Goal: Contribute content: Contribute content

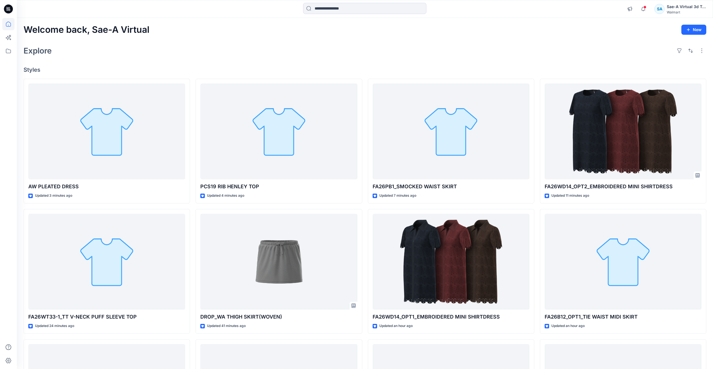
click at [239, 50] on div "Explore" at bounding box center [365, 50] width 683 height 13
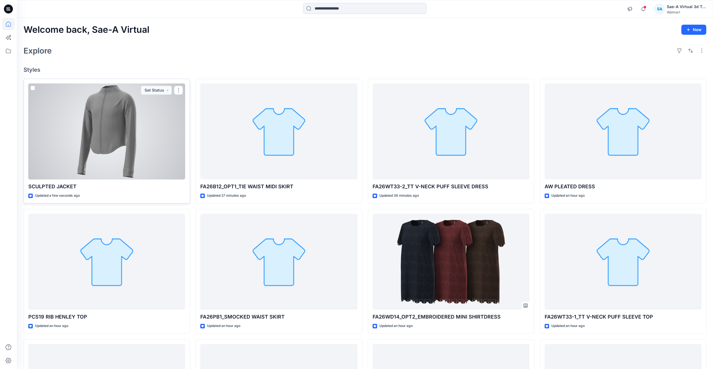
click at [88, 138] on div at bounding box center [106, 131] width 157 height 96
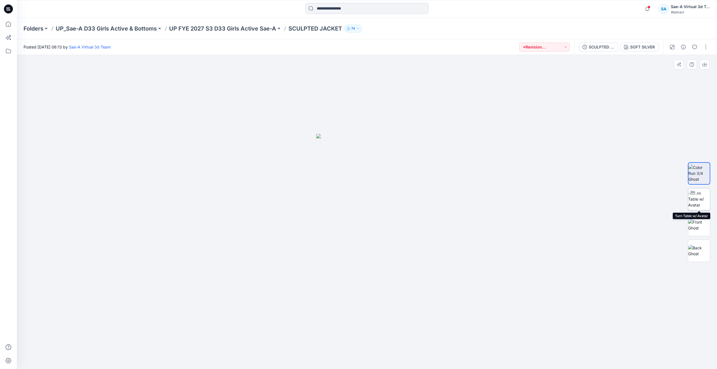
click at [705, 201] on img at bounding box center [699, 199] width 22 height 18
drag, startPoint x: 367, startPoint y: 360, endPoint x: 674, endPoint y: 243, distance: 328.1
click at [544, 281] on div at bounding box center [367, 212] width 700 height 314
click at [700, 229] on img at bounding box center [699, 225] width 22 height 12
drag, startPoint x: 707, startPoint y: 45, endPoint x: 696, endPoint y: 54, distance: 14.5
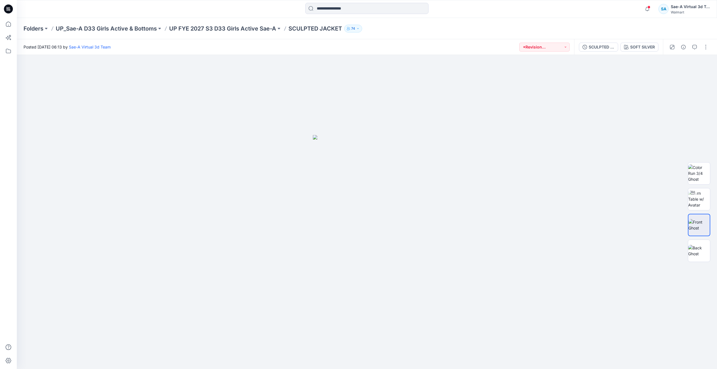
click at [707, 45] on button "button" at bounding box center [705, 47] width 9 height 9
click at [668, 72] on button "Edit" at bounding box center [682, 76] width 52 height 10
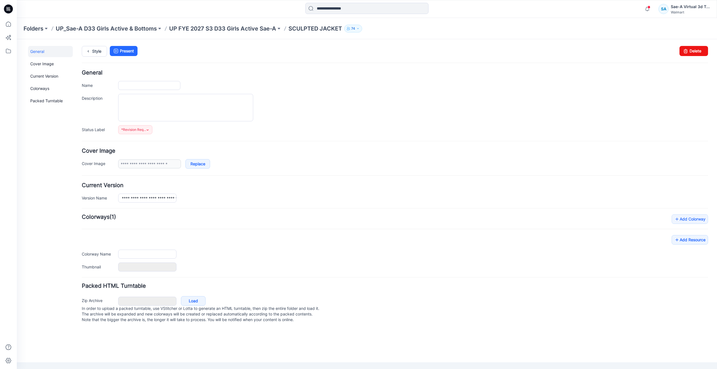
type input "**********"
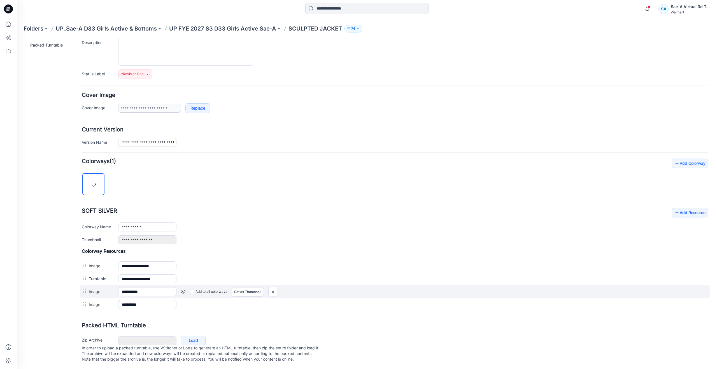
scroll to position [56, 0]
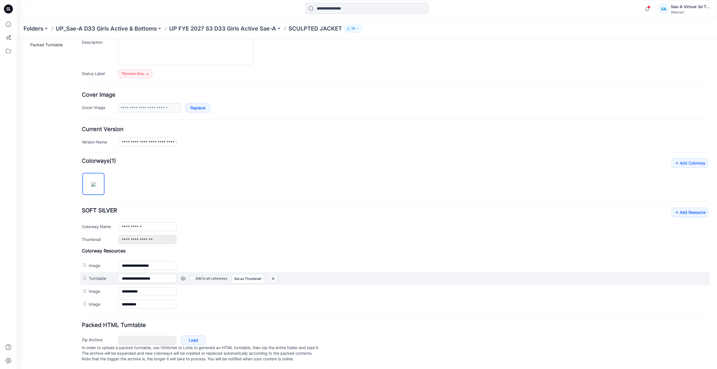
click at [274, 277] on img at bounding box center [273, 278] width 9 height 9
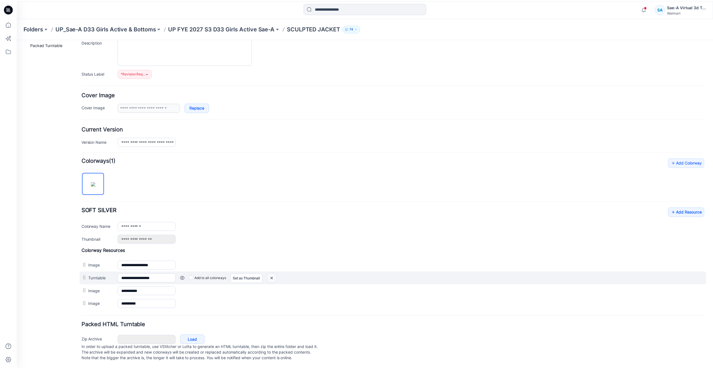
scroll to position [49, 0]
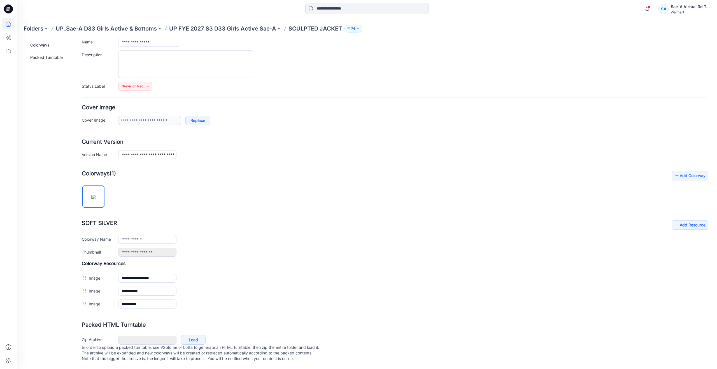
click at [10, 24] on icon at bounding box center [8, 24] width 12 height 12
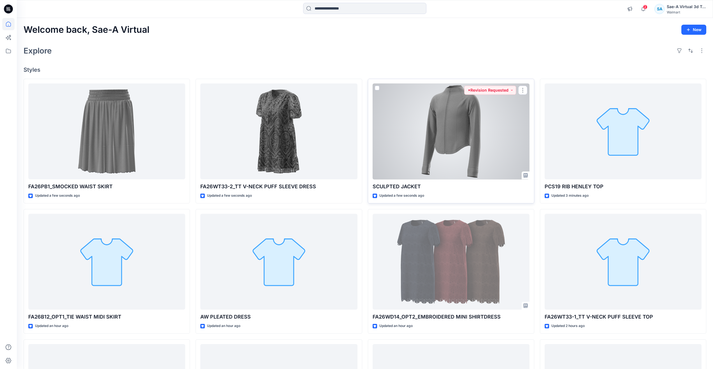
click at [416, 148] on div at bounding box center [450, 131] width 157 height 96
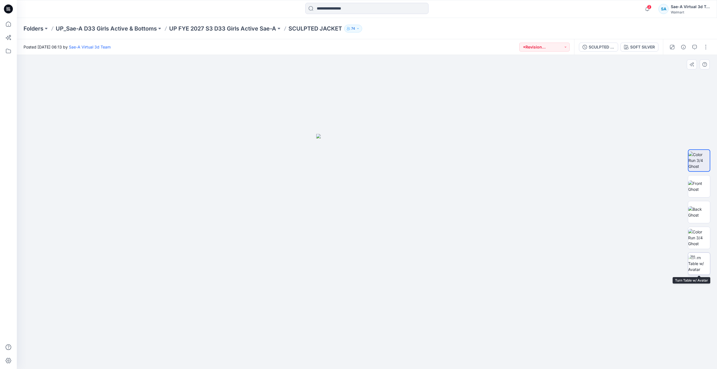
click at [703, 263] on img at bounding box center [699, 264] width 22 height 18
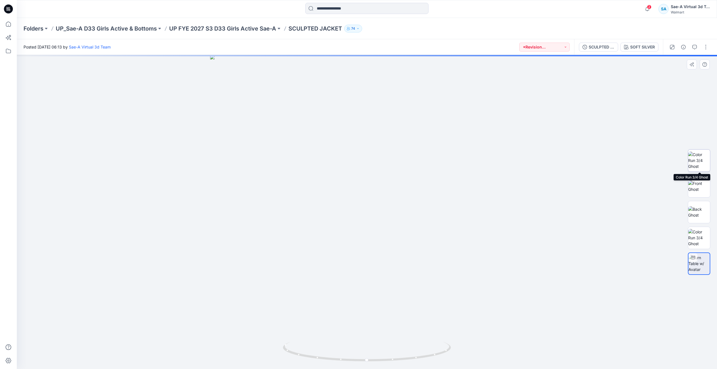
click at [696, 164] on img at bounding box center [699, 161] width 22 height 18
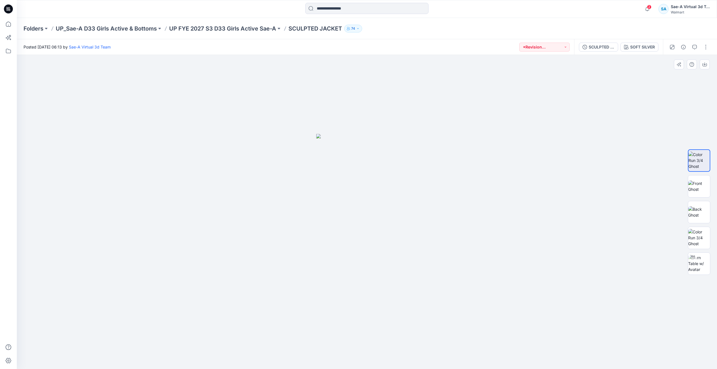
click at [699, 249] on div at bounding box center [699, 212] width 22 height 140
click at [696, 259] on div at bounding box center [692, 257] width 9 height 9
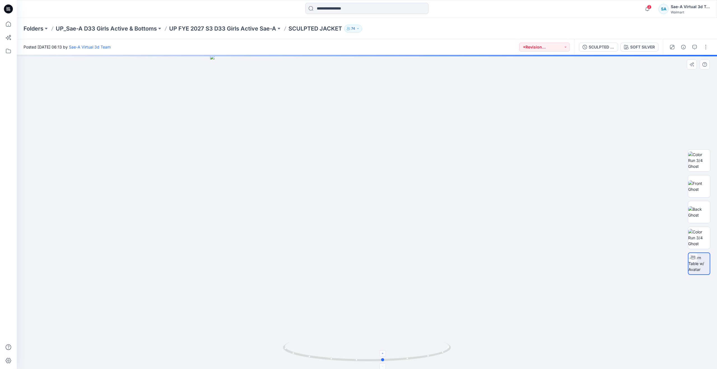
drag, startPoint x: 367, startPoint y: 362, endPoint x: 383, endPoint y: 355, distance: 17.7
click at [383, 355] on icon at bounding box center [367, 352] width 169 height 21
drag, startPoint x: 432, startPoint y: 217, endPoint x: 476, endPoint y: 222, distance: 44.4
click at [476, 218] on img at bounding box center [367, 127] width 654 height 483
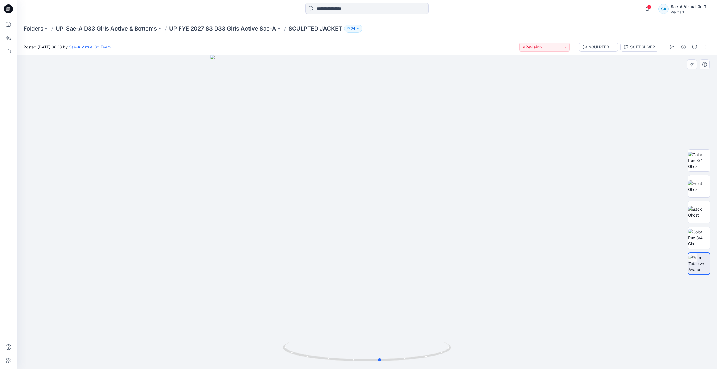
drag, startPoint x: 385, startPoint y: 360, endPoint x: 550, endPoint y: 333, distance: 167.2
click at [550, 333] on div at bounding box center [367, 212] width 700 height 314
click at [707, 47] on button "button" at bounding box center [705, 47] width 9 height 9
click at [685, 76] on button "Edit" at bounding box center [682, 76] width 52 height 10
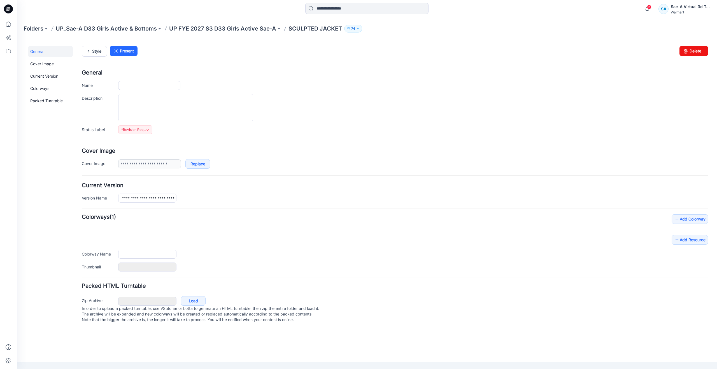
type input "**********"
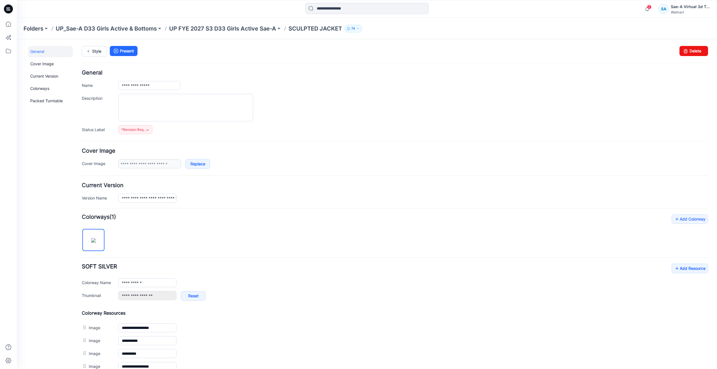
scroll to position [81, 0]
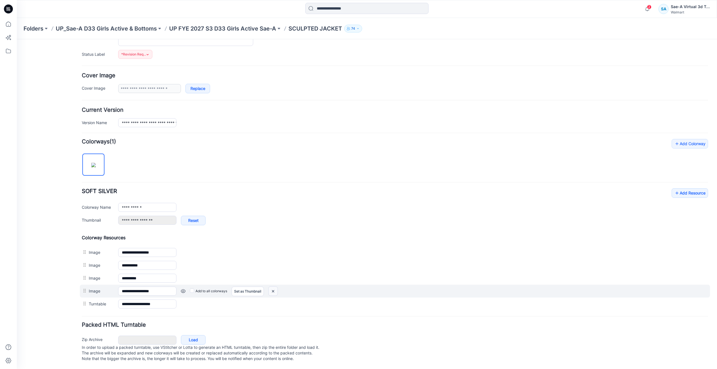
click at [278, 287] on img at bounding box center [273, 291] width 9 height 9
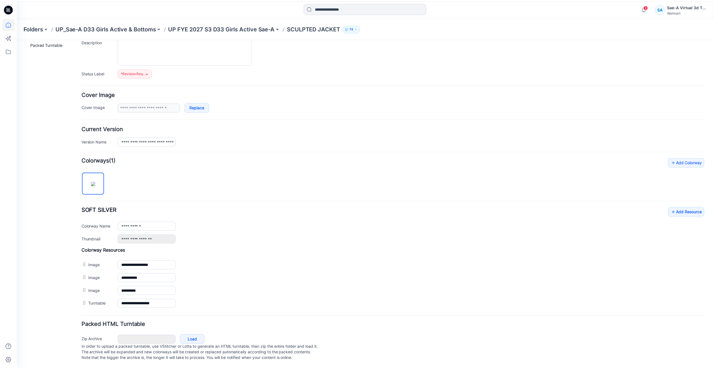
scroll to position [62, 0]
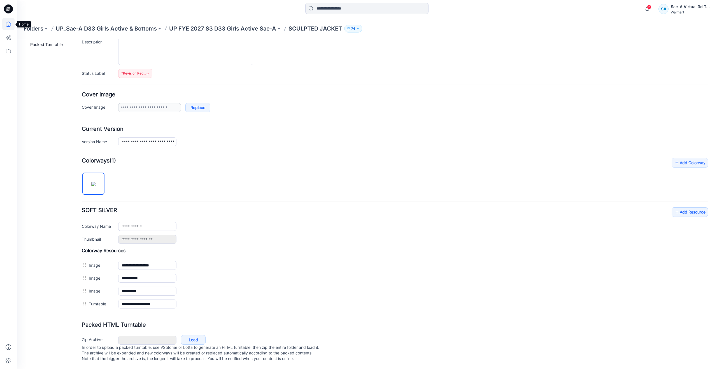
click at [6, 25] on icon at bounding box center [8, 24] width 12 height 12
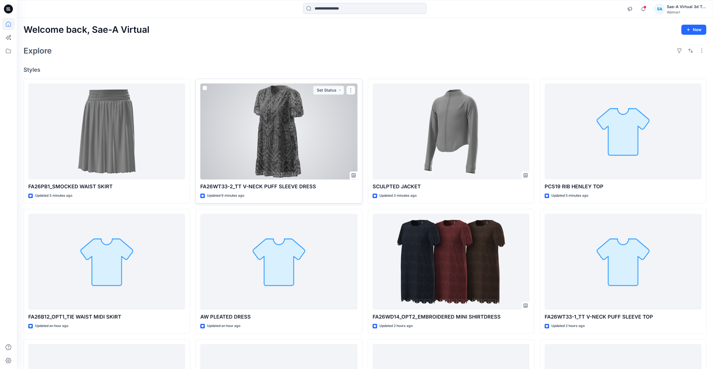
click at [274, 129] on div at bounding box center [278, 131] width 157 height 96
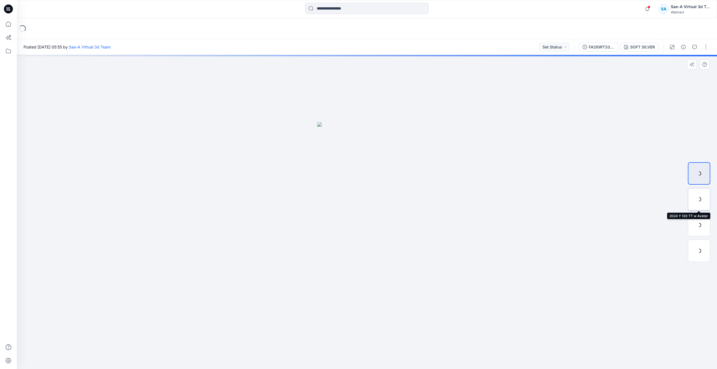
click at [696, 202] on div at bounding box center [699, 199] width 22 height 22
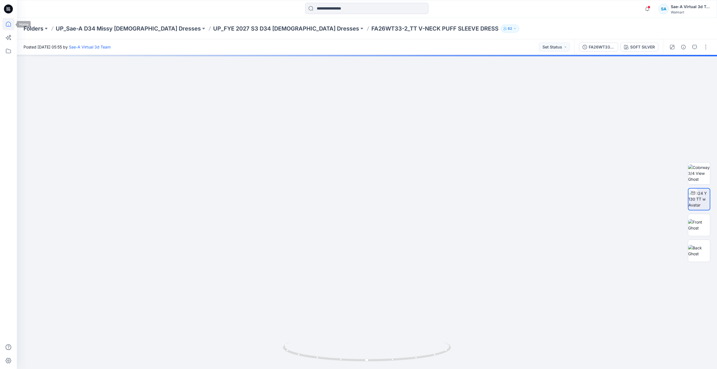
click at [13, 24] on icon at bounding box center [8, 24] width 12 height 12
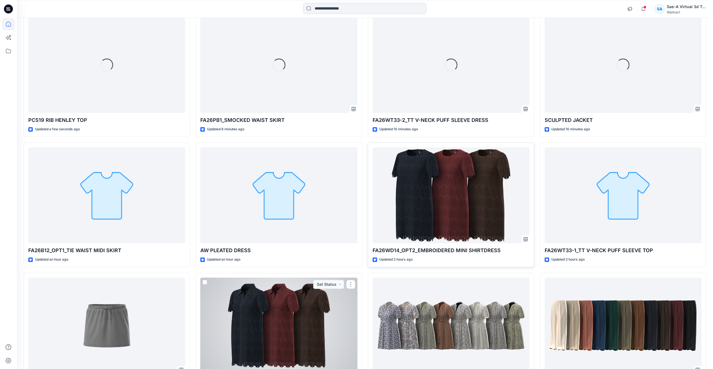
scroll to position [66, 0]
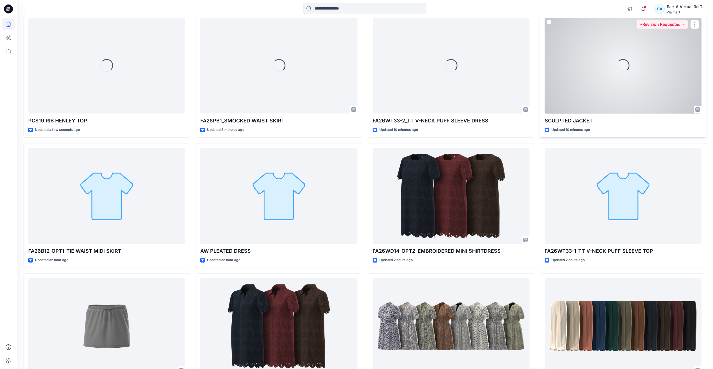
click at [559, 88] on div "Loading..." at bounding box center [622, 66] width 157 height 96
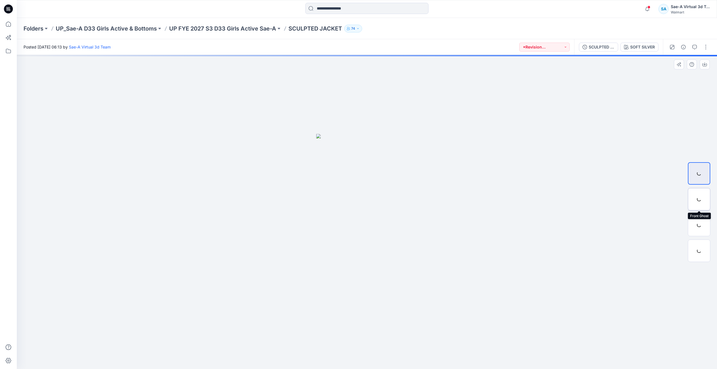
click at [696, 198] on div at bounding box center [699, 199] width 22 height 22
click at [695, 177] on div at bounding box center [699, 173] width 22 height 22
click at [697, 195] on div at bounding box center [699, 199] width 22 height 22
click at [699, 178] on div at bounding box center [699, 173] width 22 height 22
click at [13, 25] on icon at bounding box center [8, 24] width 12 height 12
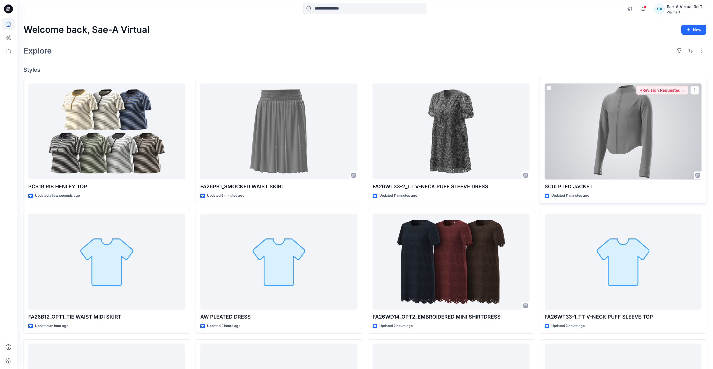
click at [590, 152] on div at bounding box center [622, 131] width 157 height 96
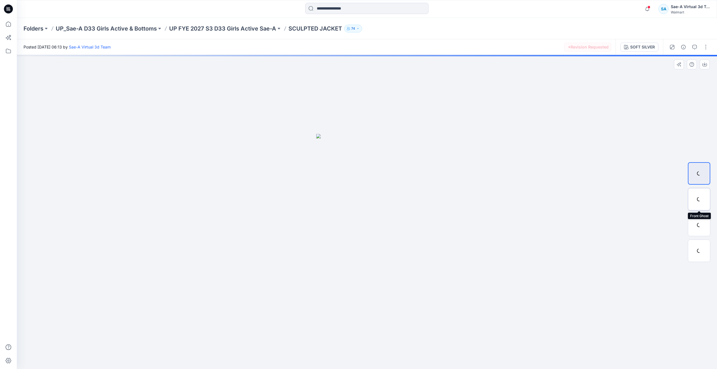
click at [698, 197] on div at bounding box center [699, 199] width 22 height 22
click at [699, 222] on div at bounding box center [699, 225] width 22 height 22
click at [700, 244] on div at bounding box center [699, 250] width 22 height 22
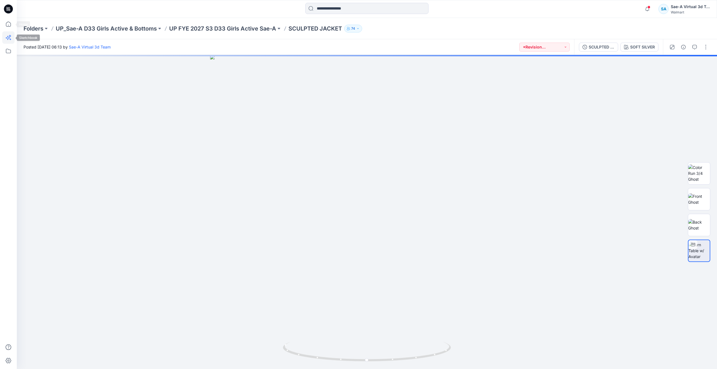
drag, startPoint x: 7, startPoint y: 27, endPoint x: 11, endPoint y: 33, distance: 7.2
click at [7, 27] on icon at bounding box center [8, 24] width 12 height 12
